Goal: Task Accomplishment & Management: Use online tool/utility

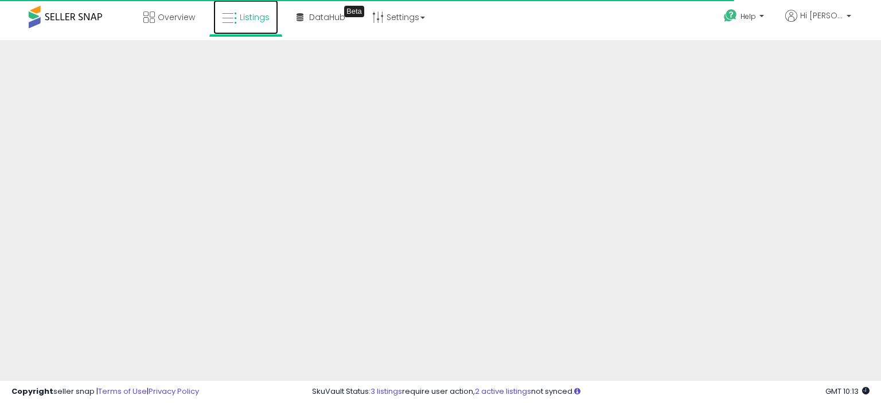
click at [234, 20] on icon at bounding box center [229, 18] width 15 height 15
click at [240, 14] on span "Listings" at bounding box center [255, 16] width 30 height 11
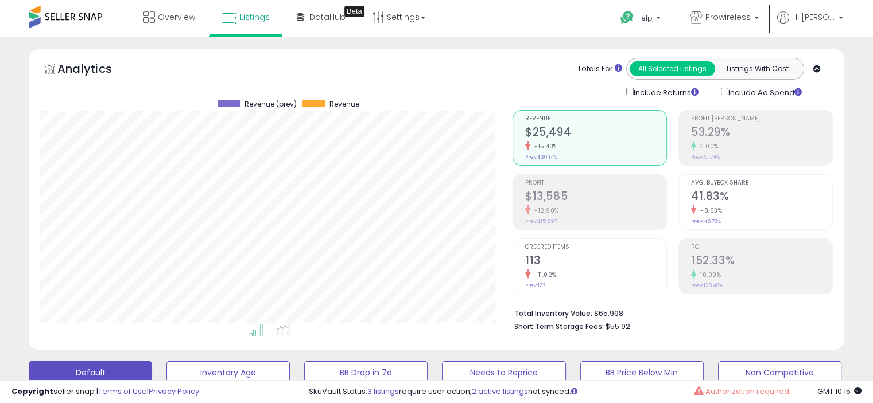
scroll to position [235, 472]
click at [751, 18] on span "Prowireless" at bounding box center [727, 16] width 45 height 11
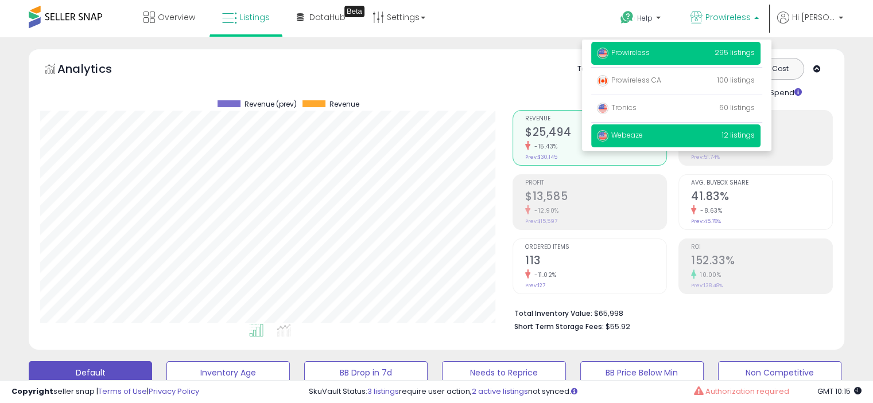
click at [700, 143] on p "Webeaze 12 listings" at bounding box center [675, 136] width 169 height 23
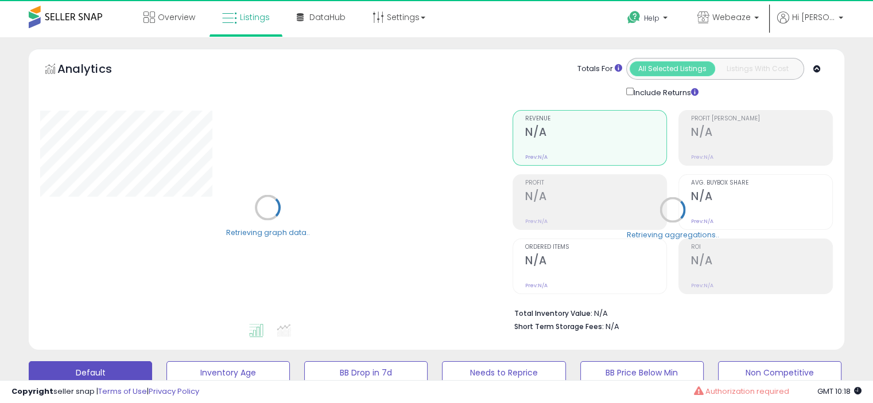
scroll to position [301, 0]
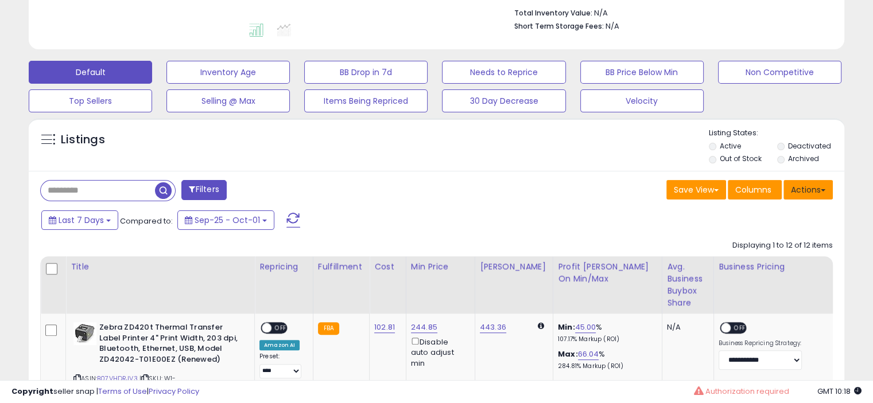
click at [799, 181] on button "Actions" at bounding box center [807, 190] width 49 height 20
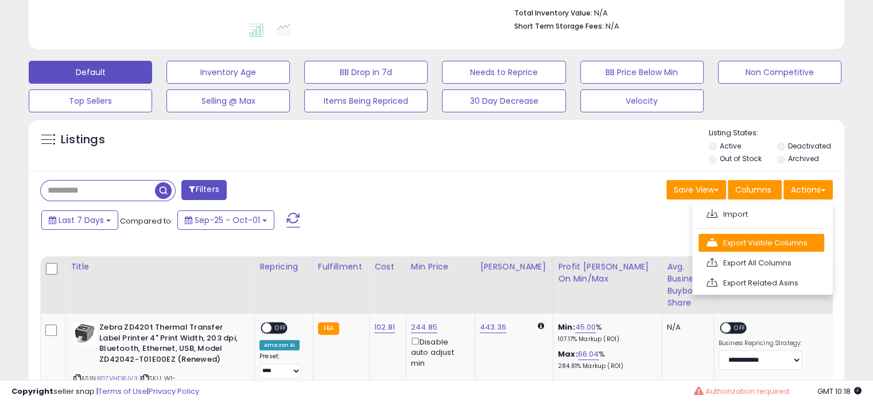
click at [754, 235] on link "Export Visible Columns" at bounding box center [761, 243] width 126 height 18
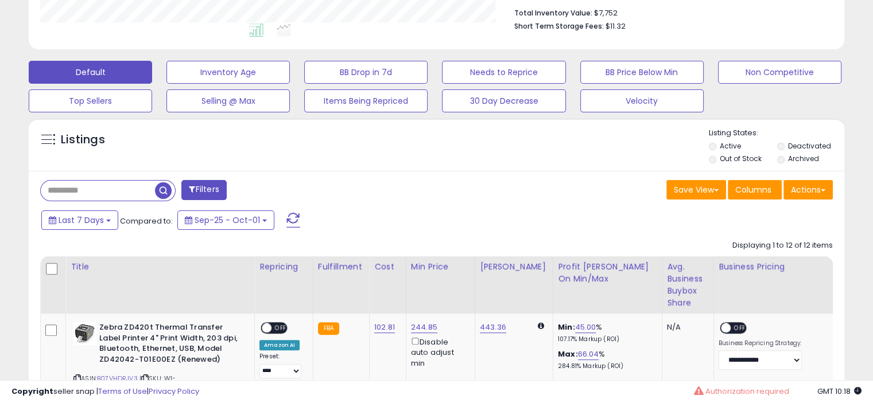
scroll to position [235, 472]
click at [805, 180] on button "Actions" at bounding box center [807, 190] width 49 height 20
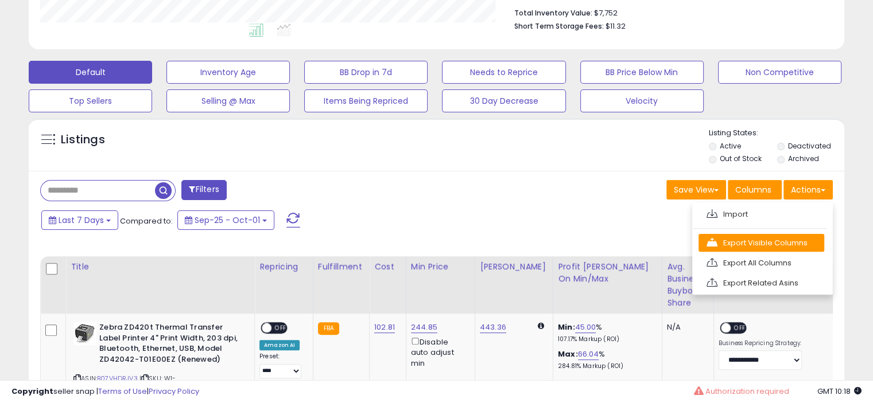
click at [762, 242] on link "Export Visible Columns" at bounding box center [761, 243] width 126 height 18
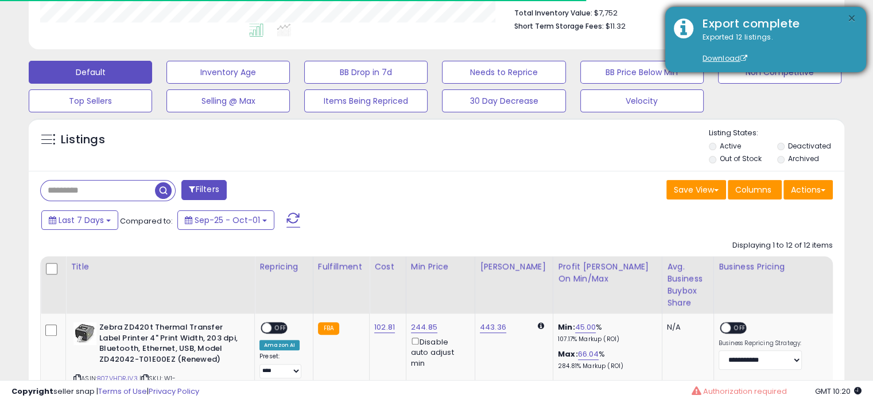
click at [850, 17] on button "×" at bounding box center [851, 18] width 9 height 14
